Goal: Task Accomplishment & Management: Manage account settings

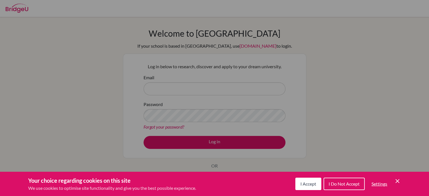
click at [397, 181] on icon "Save and close" at bounding box center [397, 181] width 4 height 4
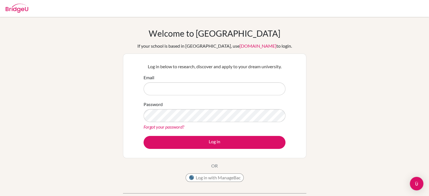
click at [205, 96] on form "Email Password Forgot your password? Log in" at bounding box center [214, 111] width 142 height 75
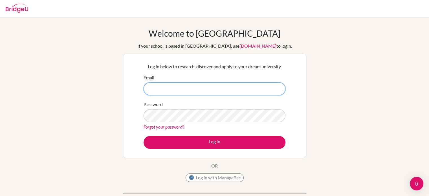
click at [205, 89] on input "Email" at bounding box center [214, 88] width 142 height 13
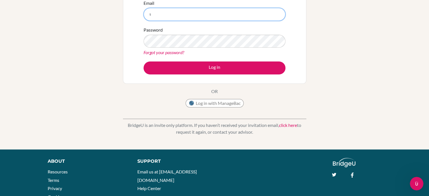
scroll to position [73, 0]
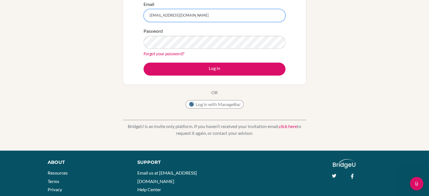
type input "[EMAIL_ADDRESS][DOMAIN_NAME]"
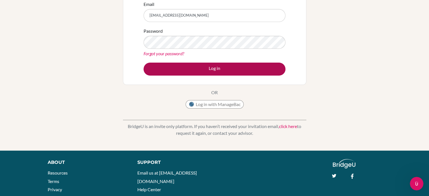
click at [277, 70] on button "Log in" at bounding box center [214, 69] width 142 height 13
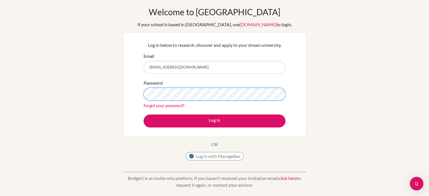
scroll to position [24, 0]
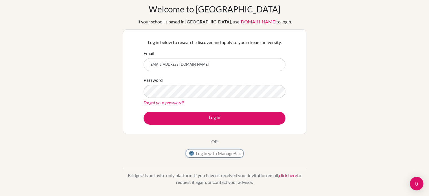
click at [218, 156] on button "Log in with ManageBac" at bounding box center [214, 153] width 58 height 8
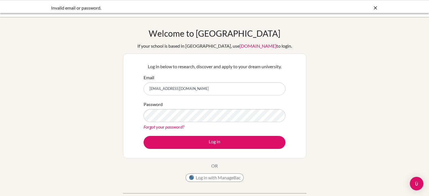
scroll to position [24, 0]
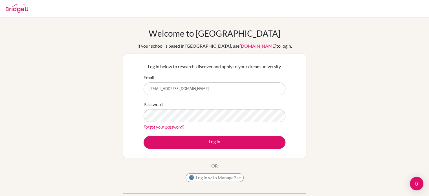
click at [167, 129] on link "Forgot your password?" at bounding box center [163, 126] width 41 height 5
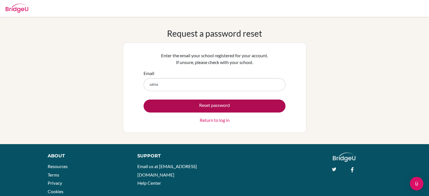
type input "[EMAIL_ADDRESS][DOMAIN_NAME]"
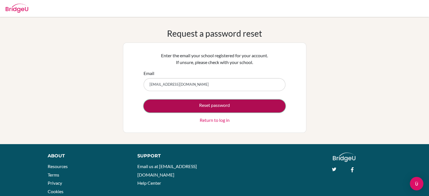
click at [191, 105] on button "Reset password" at bounding box center [214, 105] width 142 height 13
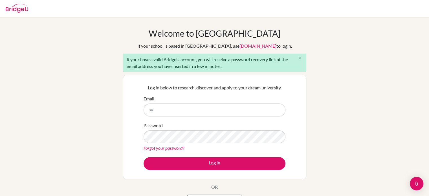
type input "salma.eldeeb@amg.sch.ae"
click at [179, 143] on div "Password Forgot your password?" at bounding box center [214, 136] width 142 height 29
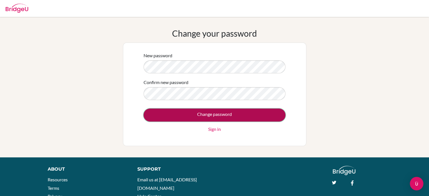
click at [263, 116] on input "Change password" at bounding box center [214, 114] width 142 height 13
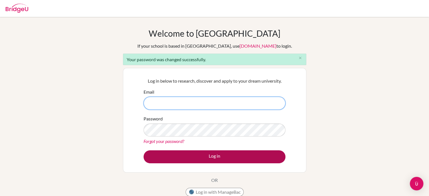
type input "[EMAIL_ADDRESS][DOMAIN_NAME]"
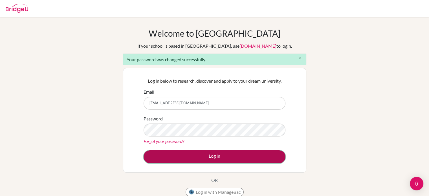
click at [206, 152] on button "Log in" at bounding box center [214, 156] width 142 height 13
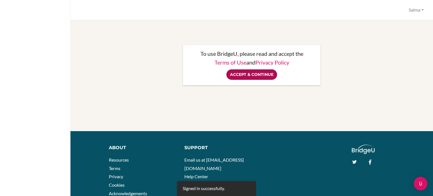
click at [240, 75] on input "Accept & Continue" at bounding box center [251, 74] width 51 height 10
